Goal: Task Accomplishment & Management: Manage account settings

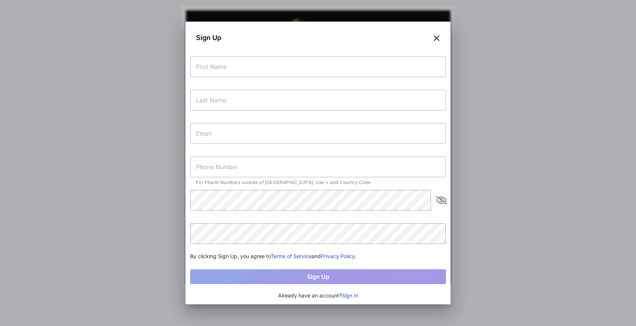
click at [261, 71] on input "text" at bounding box center [318, 66] width 256 height 21
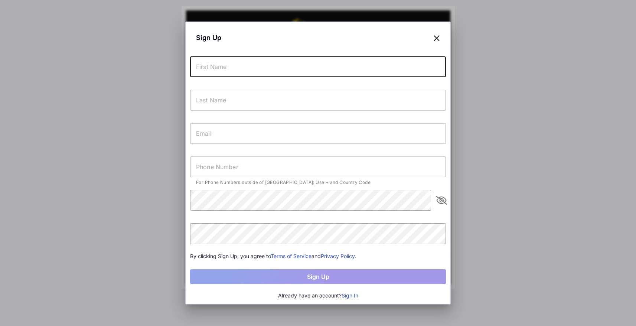
click at [352, 293] on button "Sign In" at bounding box center [350, 296] width 17 height 8
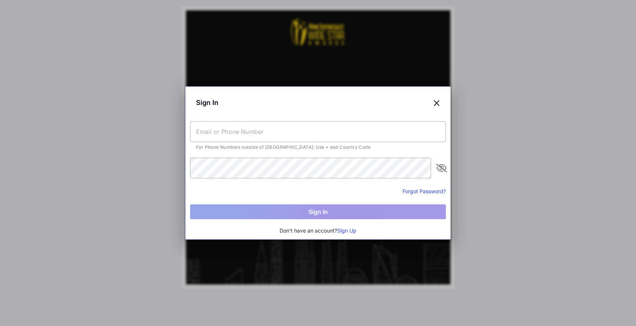
click at [247, 135] on input "text" at bounding box center [318, 131] width 256 height 21
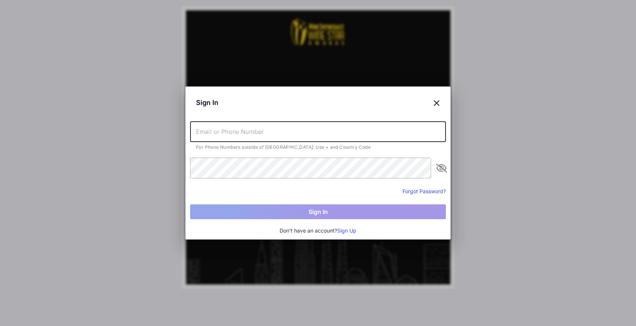
type input "[PERSON_NAME][EMAIL_ADDRESS][PERSON_NAME][DOMAIN_NAME]"
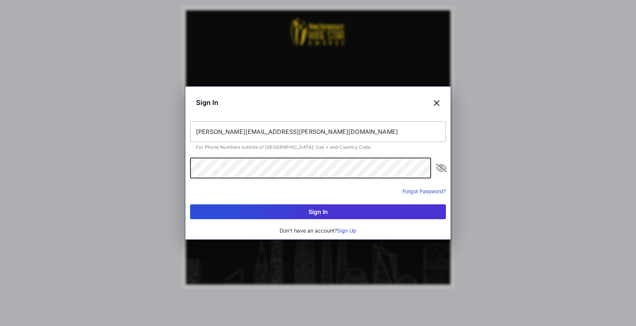
click at [190, 205] on button "Sign In" at bounding box center [318, 212] width 256 height 15
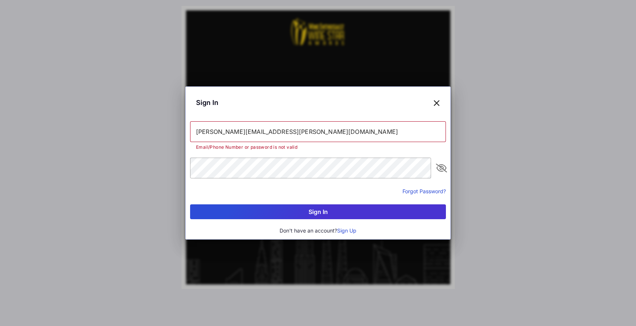
click at [420, 192] on button "Forgot Password?" at bounding box center [423, 191] width 43 height 8
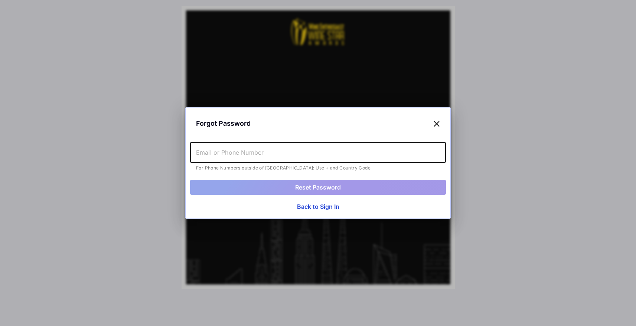
click at [275, 157] on input "text" at bounding box center [318, 152] width 256 height 21
type input "[PERSON_NAME][EMAIL_ADDRESS][PERSON_NAME][DOMAIN_NAME]"
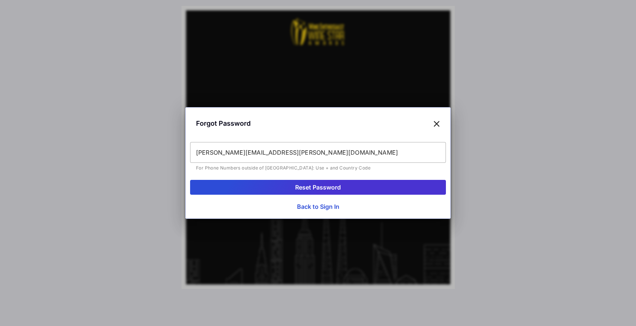
click at [252, 189] on button "Reset Password" at bounding box center [318, 187] width 256 height 15
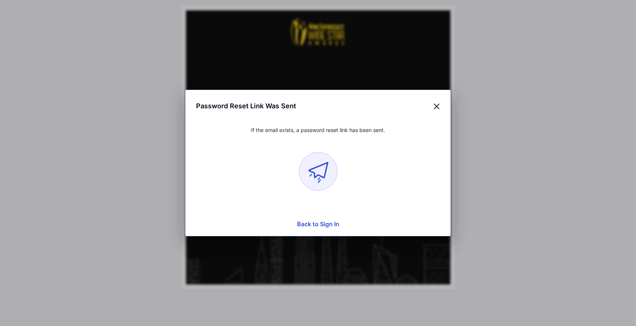
click at [332, 226] on button "Back to Sign In" at bounding box center [318, 224] width 256 height 15
